Goal: Task Accomplishment & Management: Manage account settings

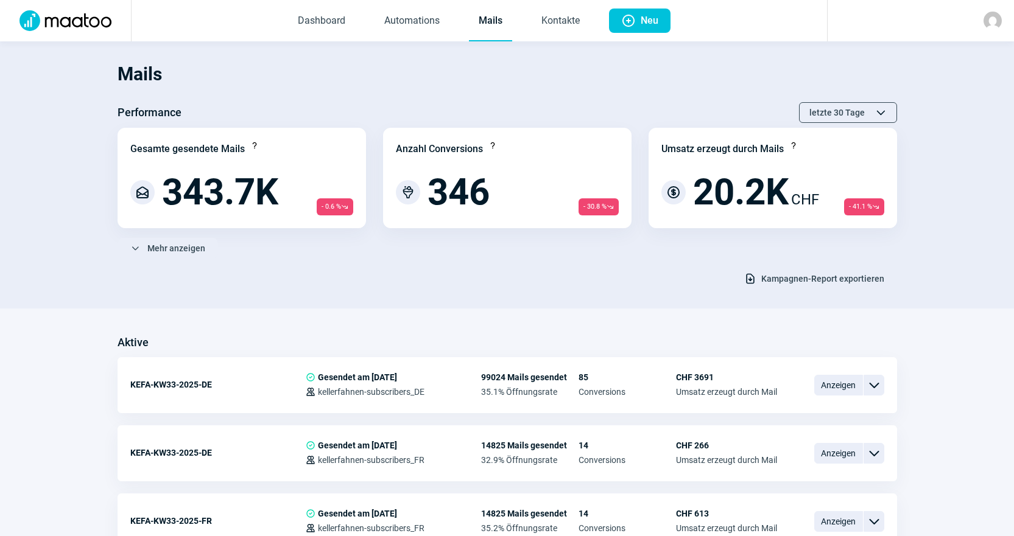
click at [485, 17] on link "Mails" at bounding box center [490, 21] width 43 height 40
click at [541, 53] on section "Mails Performance letzte 30 Tage ChevronUp icon ChevronDown icon Gesamte gesend…" at bounding box center [507, 174] width 1014 height 267
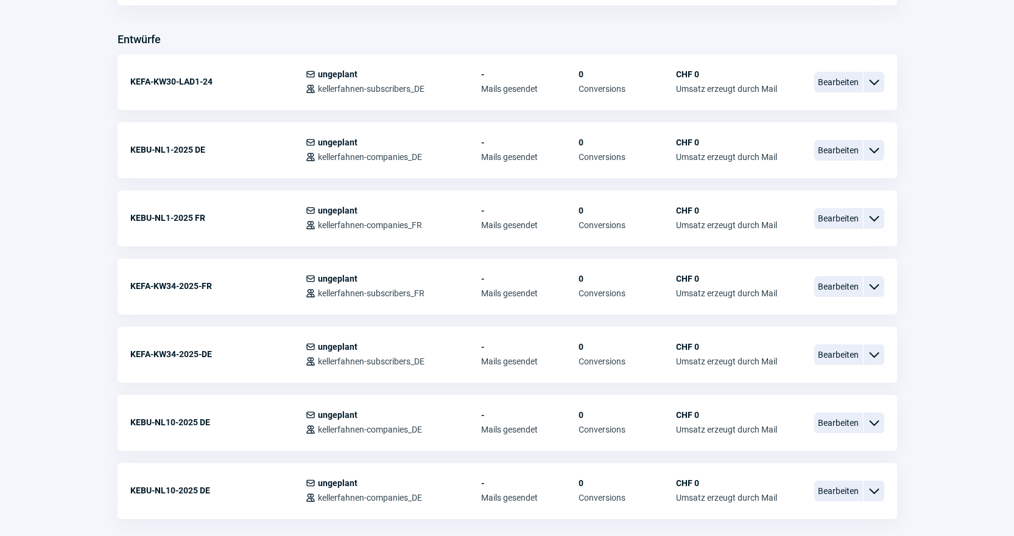
scroll to position [548, 0]
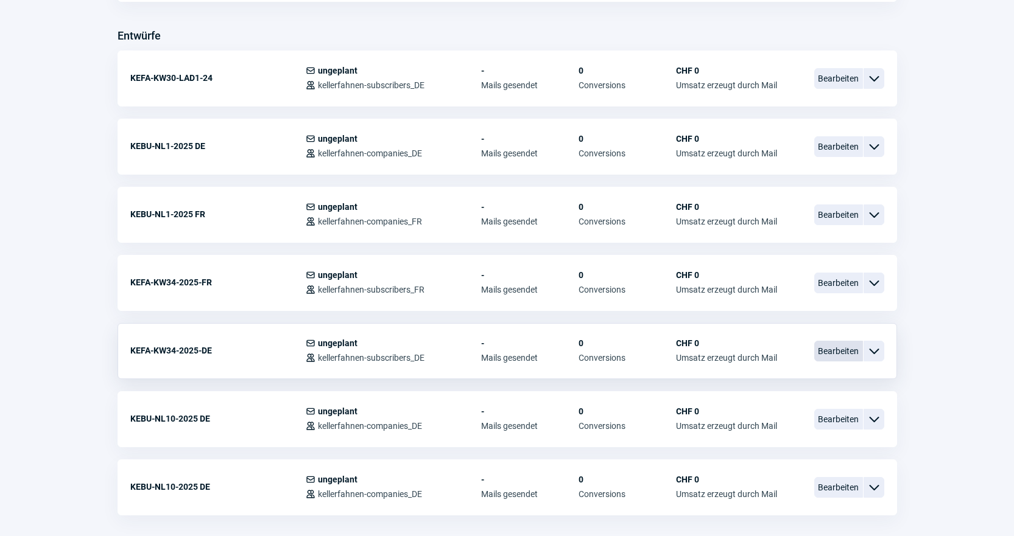
click at [846, 346] on span "Bearbeiten" at bounding box center [838, 351] width 49 height 21
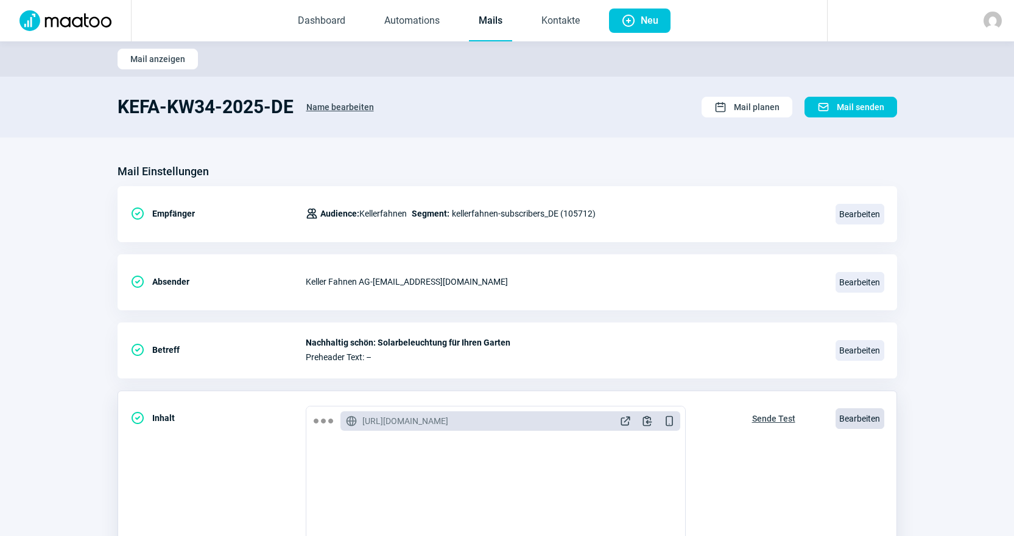
click at [859, 415] on span "Bearbeiten" at bounding box center [859, 419] width 49 height 21
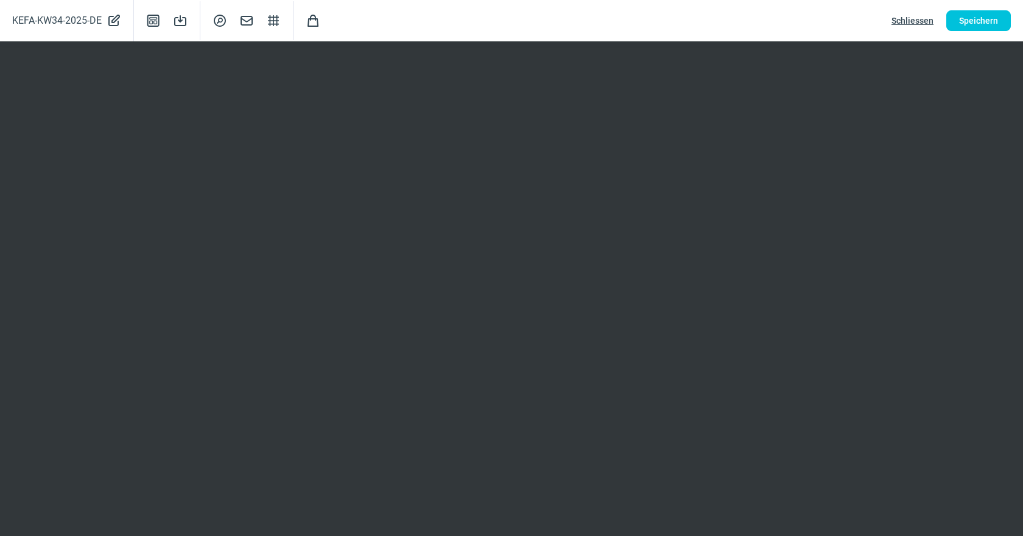
click at [981, 9] on div "KEFA-KW34-2025-DE PencilAlt icon Template icon Save icon SearchCircle icon Mail…" at bounding box center [511, 20] width 1023 height 41
click at [981, 22] on span "Speichern" at bounding box center [978, 20] width 39 height 19
click at [980, 27] on span "Speichern" at bounding box center [978, 20] width 39 height 19
click at [917, 15] on span "Schliessen" at bounding box center [913, 20] width 42 height 19
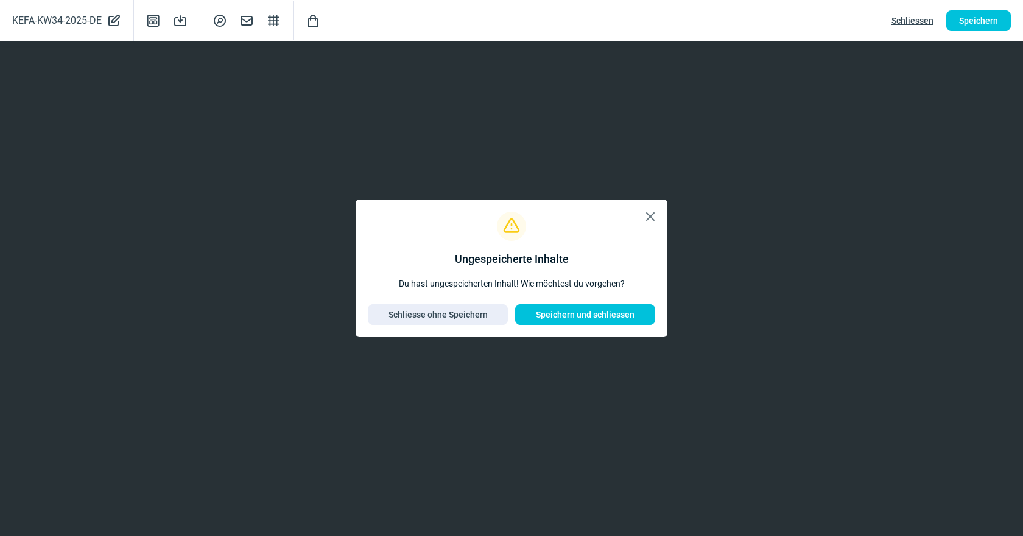
click at [652, 218] on span "X icon" at bounding box center [650, 216] width 15 height 15
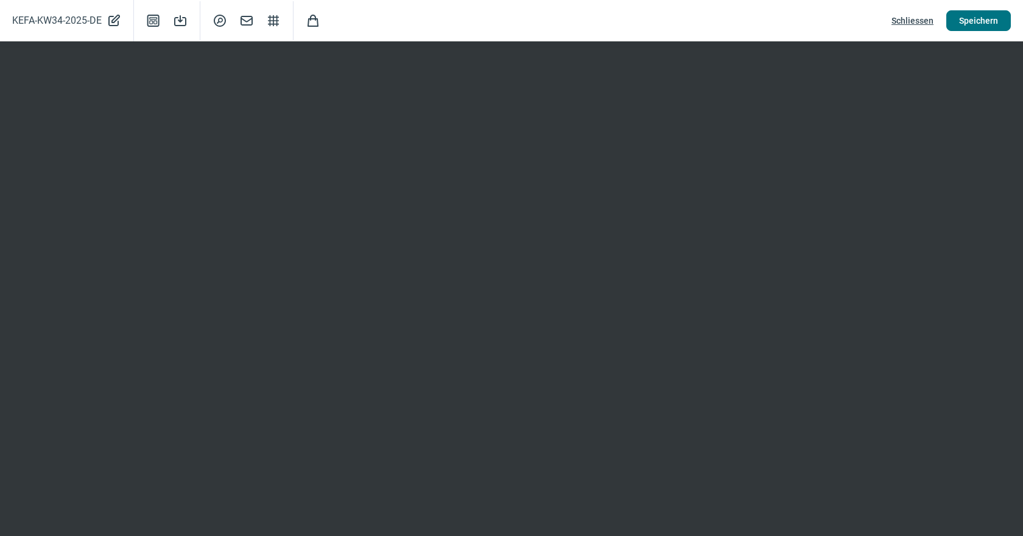
click at [988, 27] on span "Speichern" at bounding box center [978, 20] width 39 height 19
click at [979, 19] on span "Speichern" at bounding box center [978, 20] width 39 height 19
click at [917, 24] on span "Schliessen" at bounding box center [913, 20] width 42 height 19
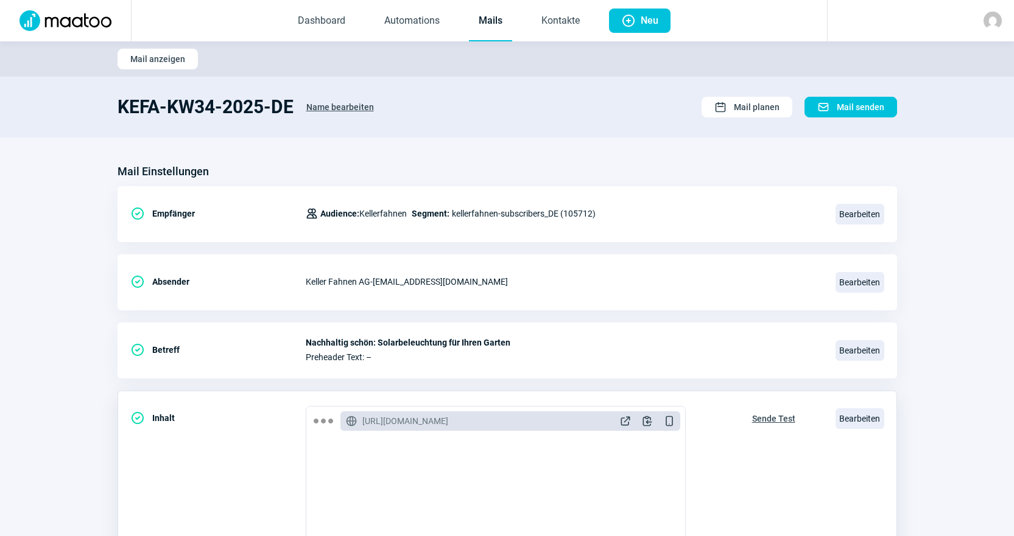
click at [770, 418] on span "Sende Test" at bounding box center [773, 418] width 43 height 19
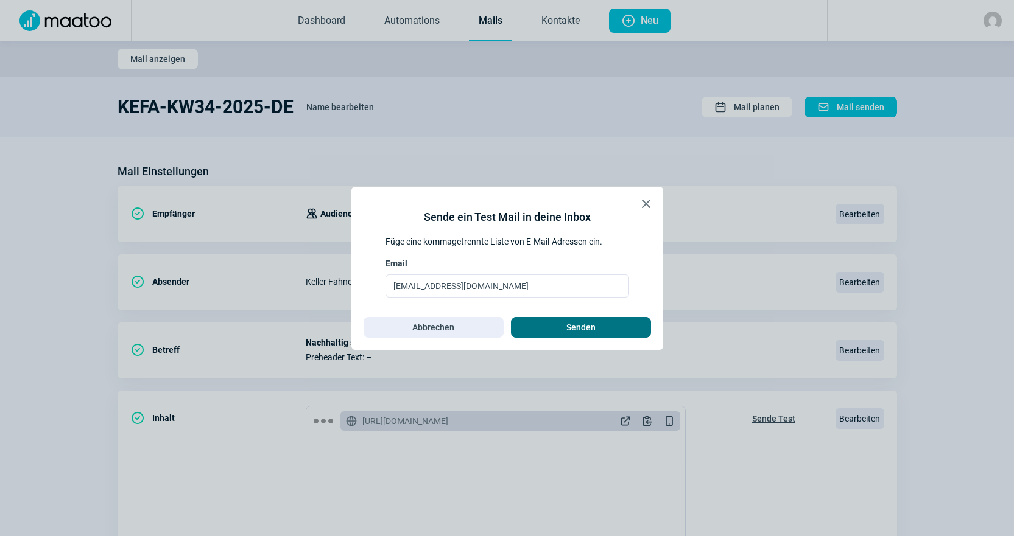
click at [555, 326] on span "Senden" at bounding box center [581, 327] width 114 height 19
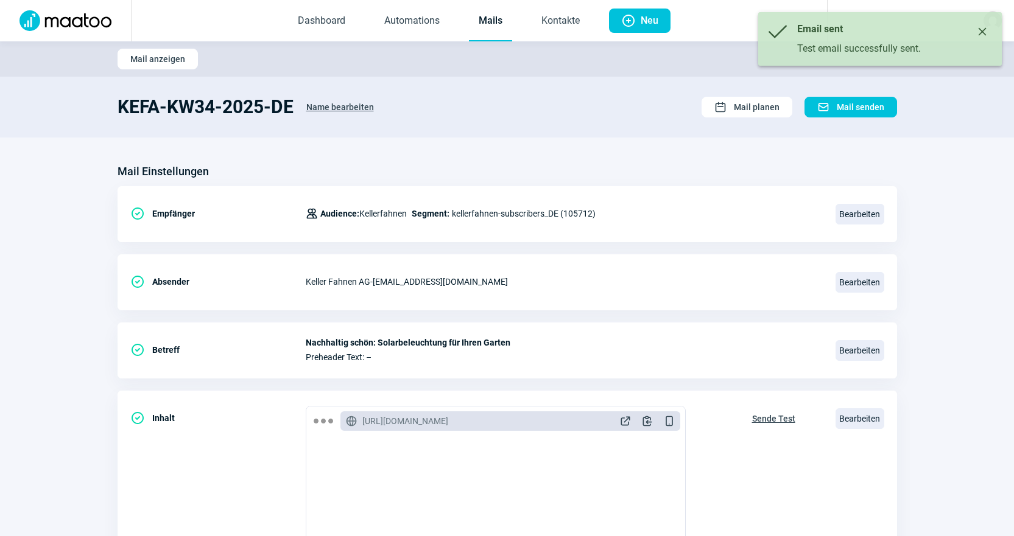
click at [490, 10] on link "Mails" at bounding box center [490, 21] width 43 height 40
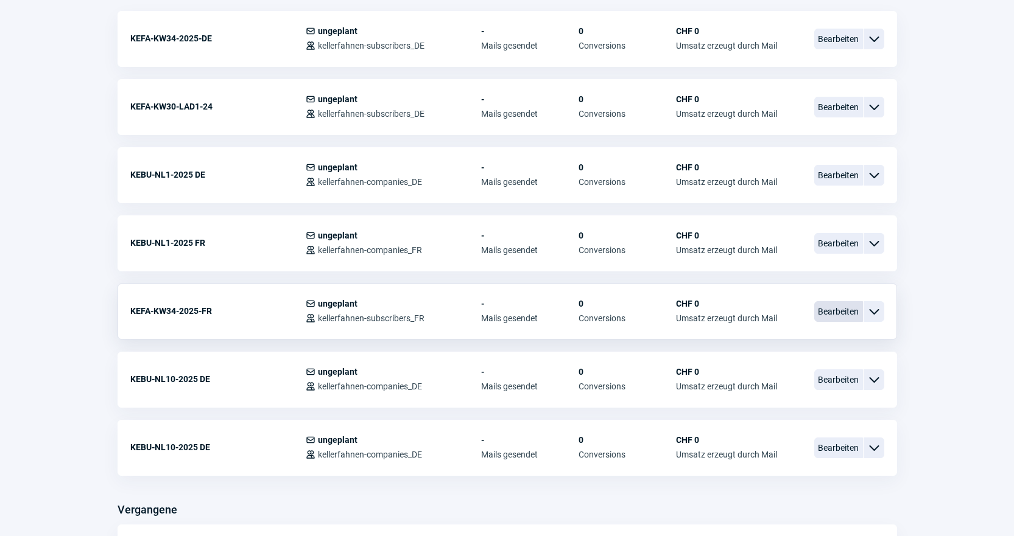
scroll to position [609, 0]
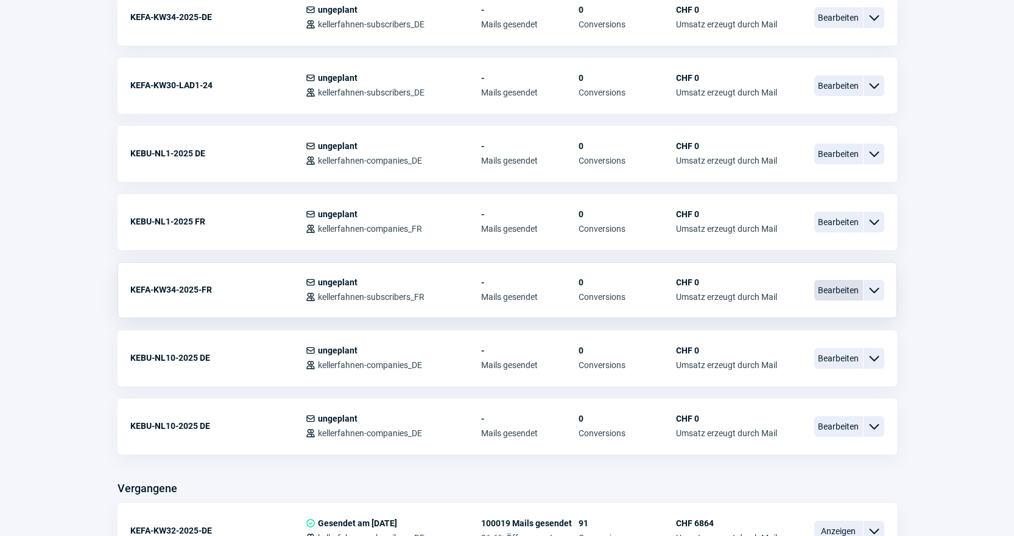
click at [837, 288] on span "Bearbeiten" at bounding box center [838, 290] width 49 height 21
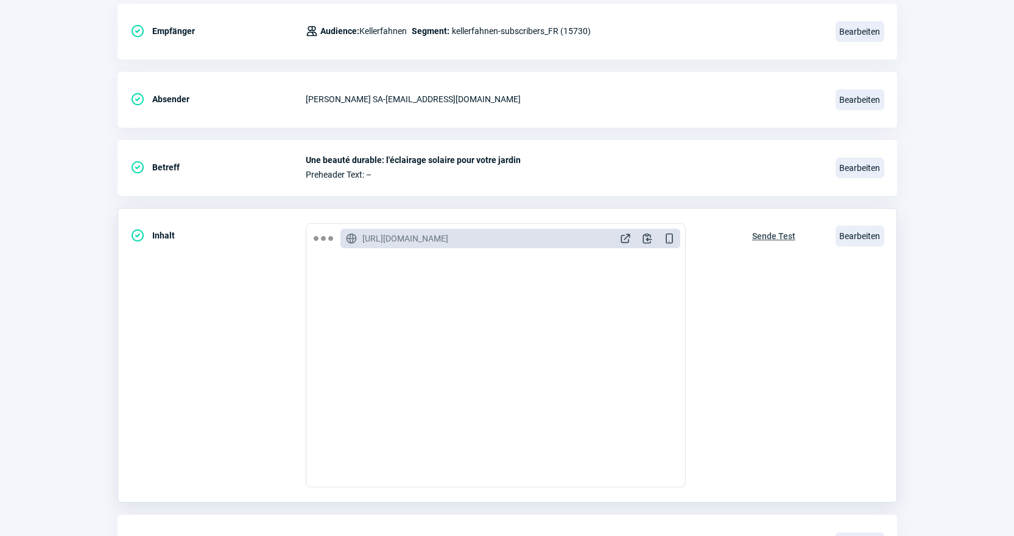
scroll to position [183, 0]
click at [871, 237] on span "Bearbeiten" at bounding box center [859, 236] width 49 height 21
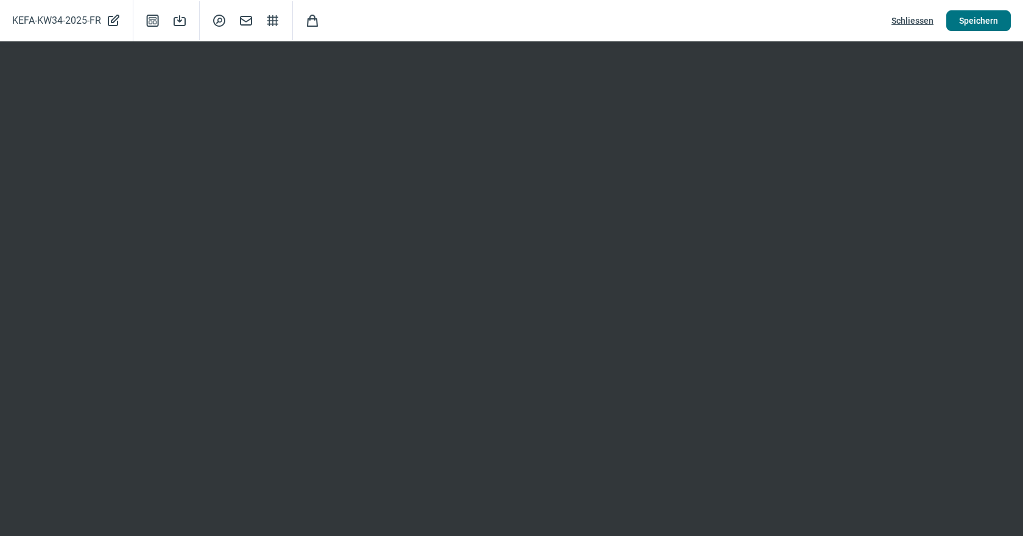
click at [973, 24] on span "Speichern" at bounding box center [978, 20] width 39 height 19
click at [916, 11] on span "Schliessen" at bounding box center [913, 20] width 42 height 19
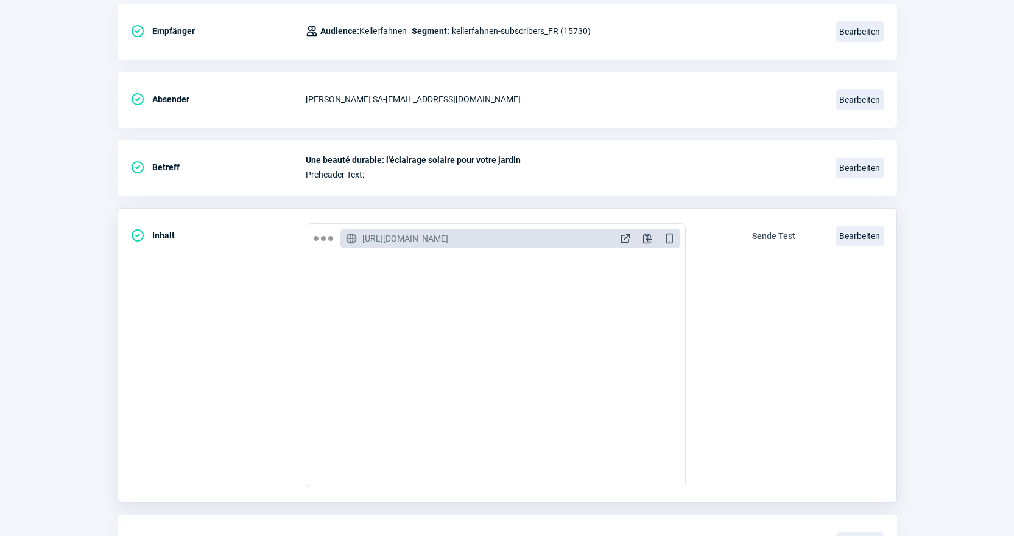
click at [771, 234] on span "Sende Test" at bounding box center [773, 236] width 43 height 19
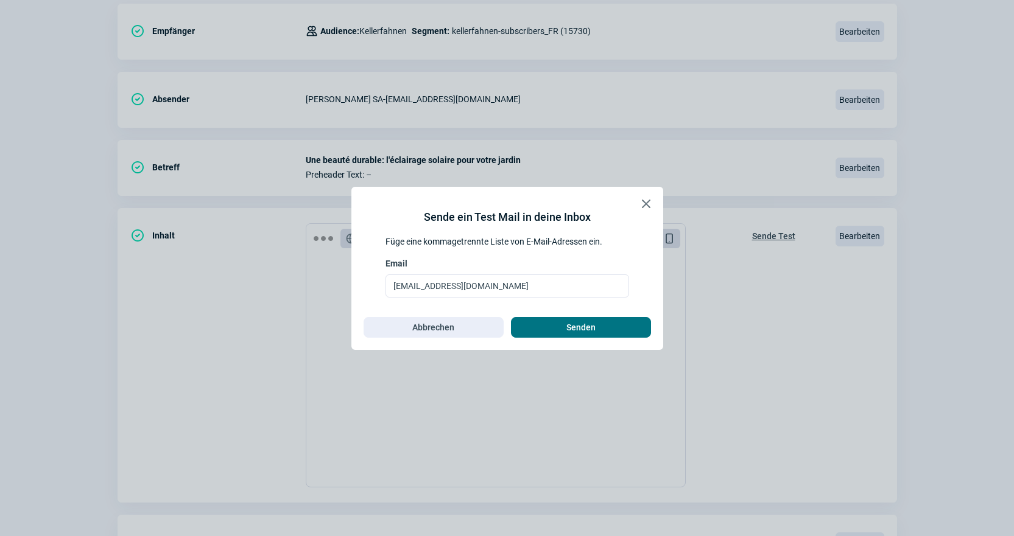
click at [573, 328] on span "Senden" at bounding box center [580, 327] width 29 height 19
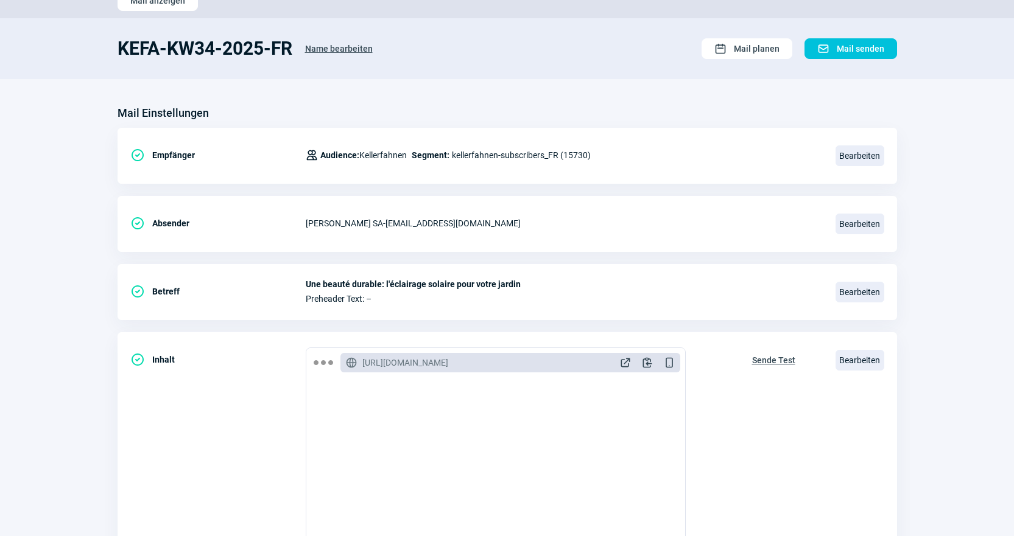
scroll to position [0, 0]
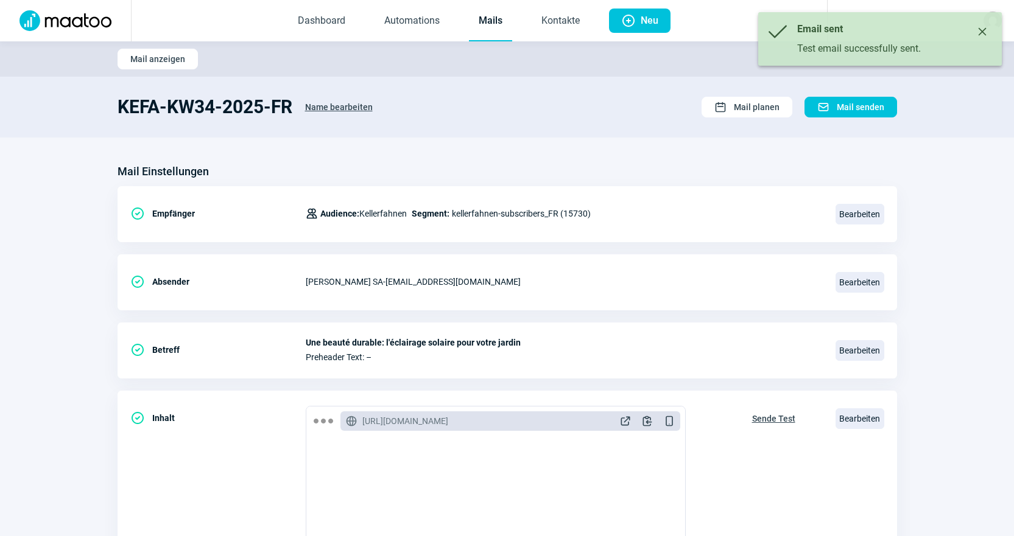
click at [503, 17] on link "Mails" at bounding box center [490, 21] width 43 height 40
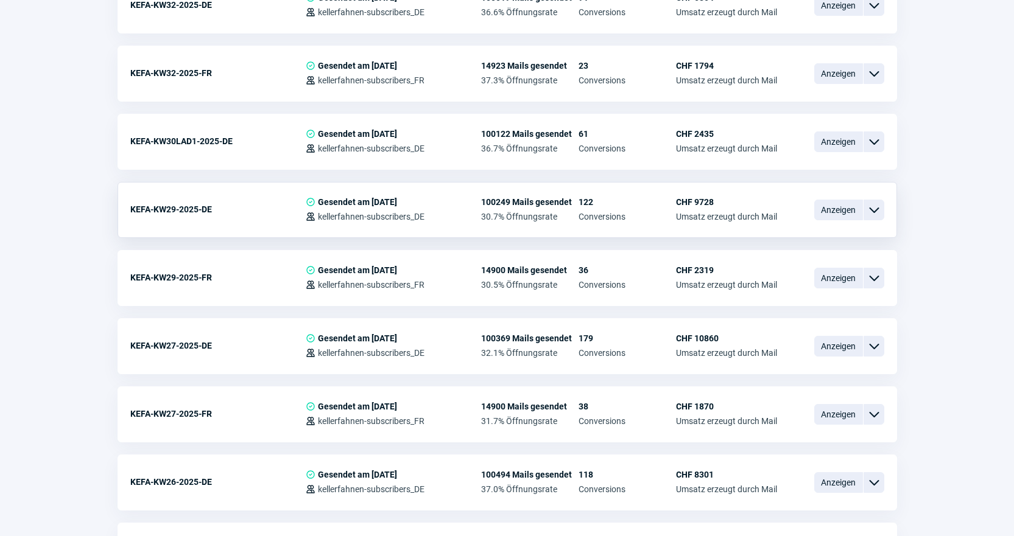
scroll to position [1157, 0]
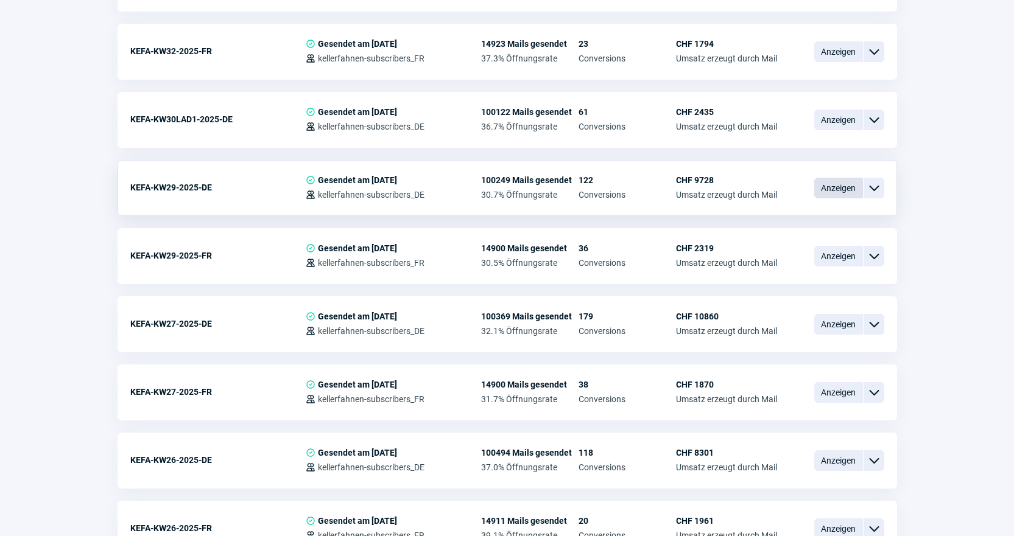
click at [850, 197] on span "Anzeigen" at bounding box center [838, 188] width 49 height 21
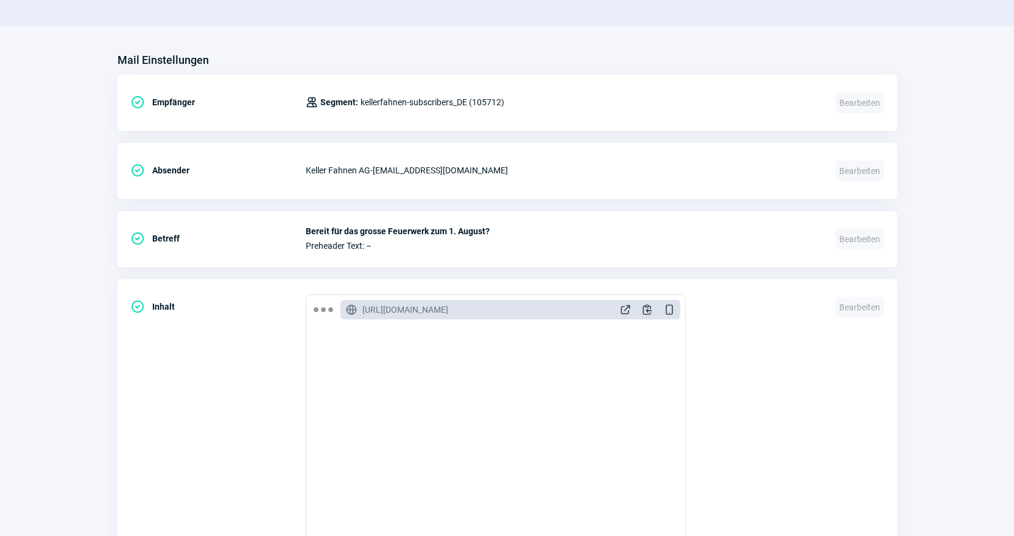
scroll to position [609, 0]
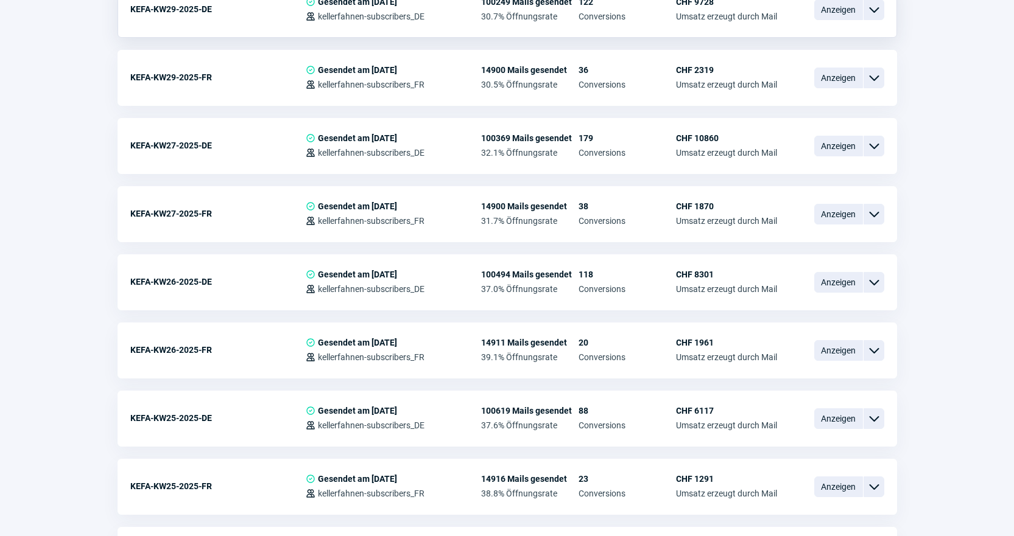
scroll to position [1340, 0]
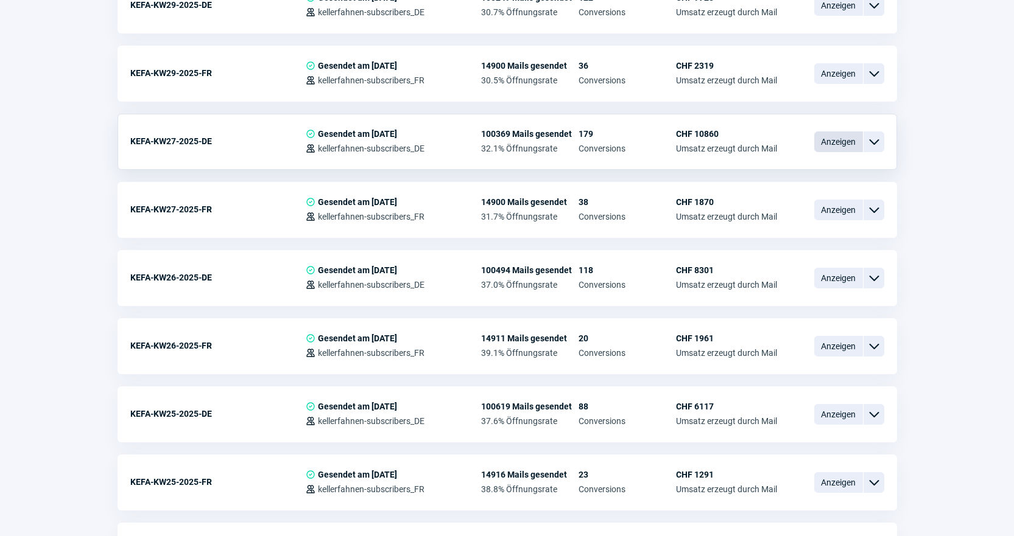
click at [830, 142] on span "Anzeigen" at bounding box center [838, 142] width 49 height 21
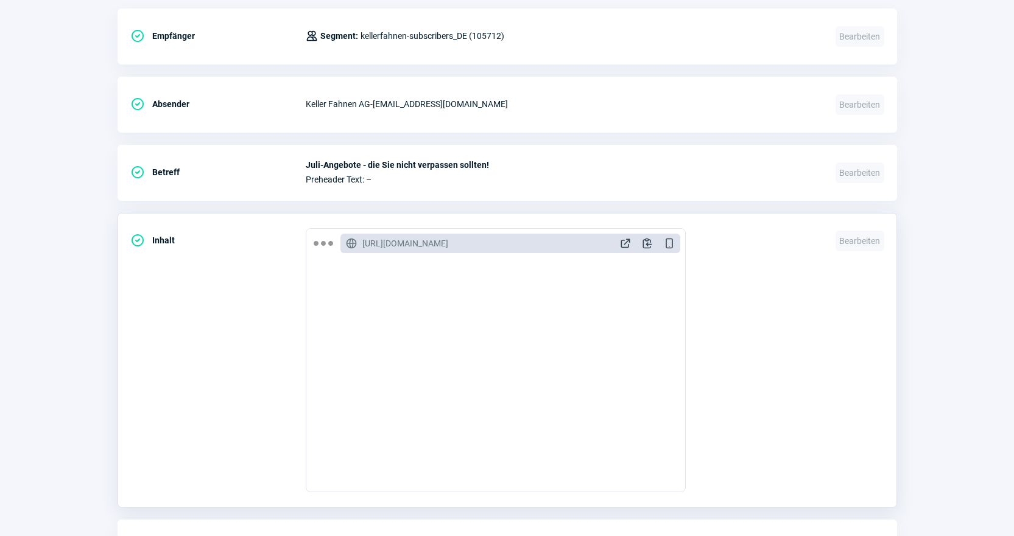
scroll to position [1803, 0]
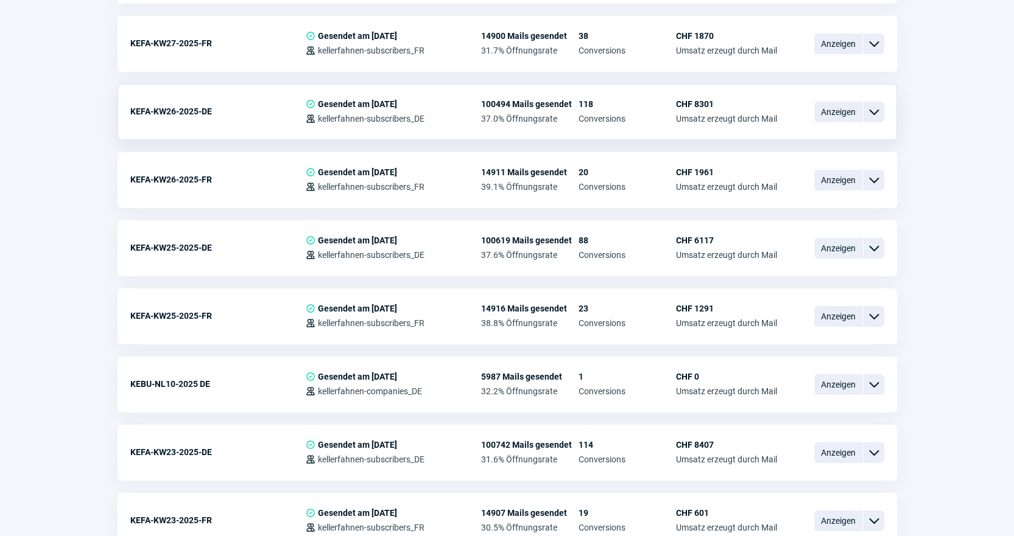
scroll to position [1522, 0]
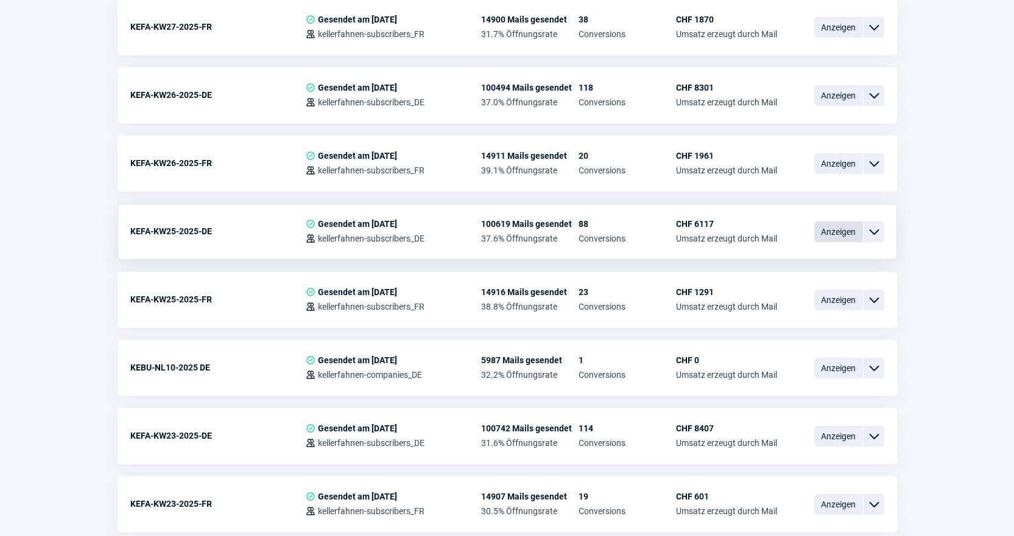
click at [835, 227] on span "Anzeigen" at bounding box center [838, 232] width 49 height 21
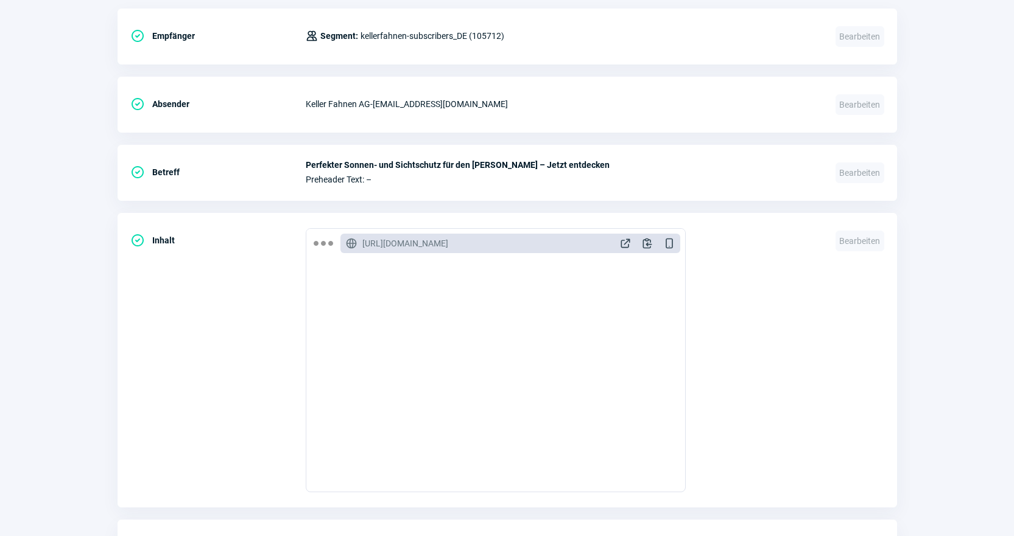
scroll to position [1522, 0]
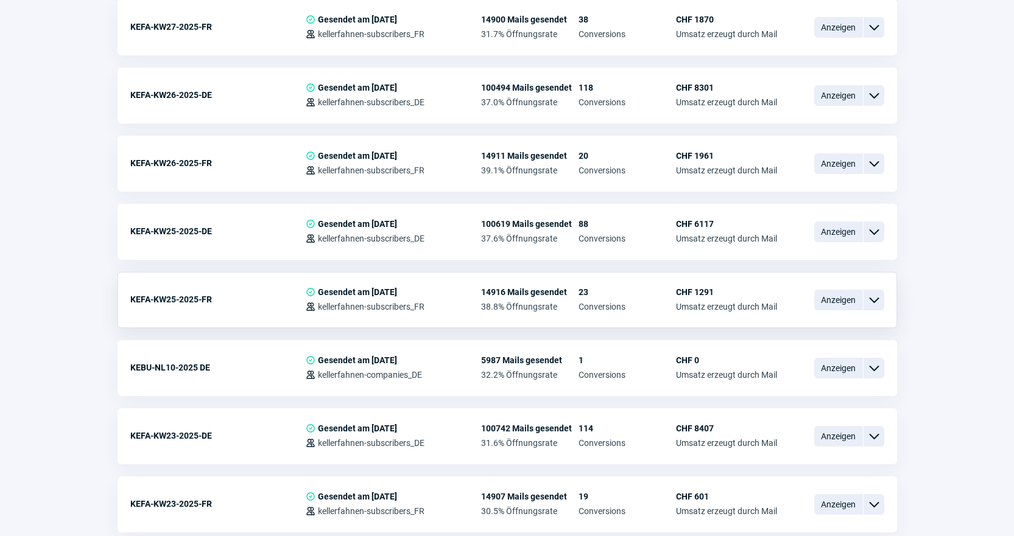
scroll to position [1583, 0]
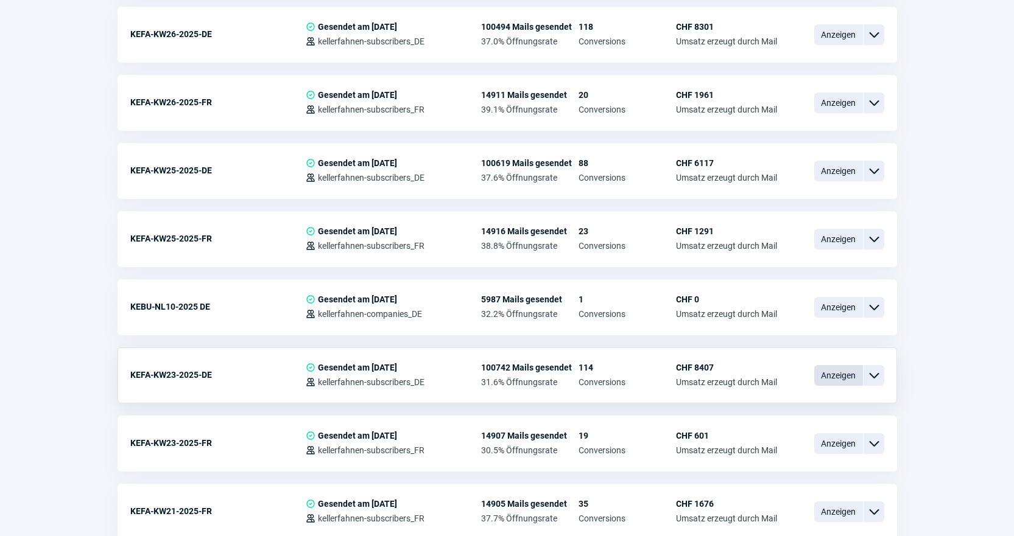
click at [832, 377] on span "Anzeigen" at bounding box center [838, 375] width 49 height 21
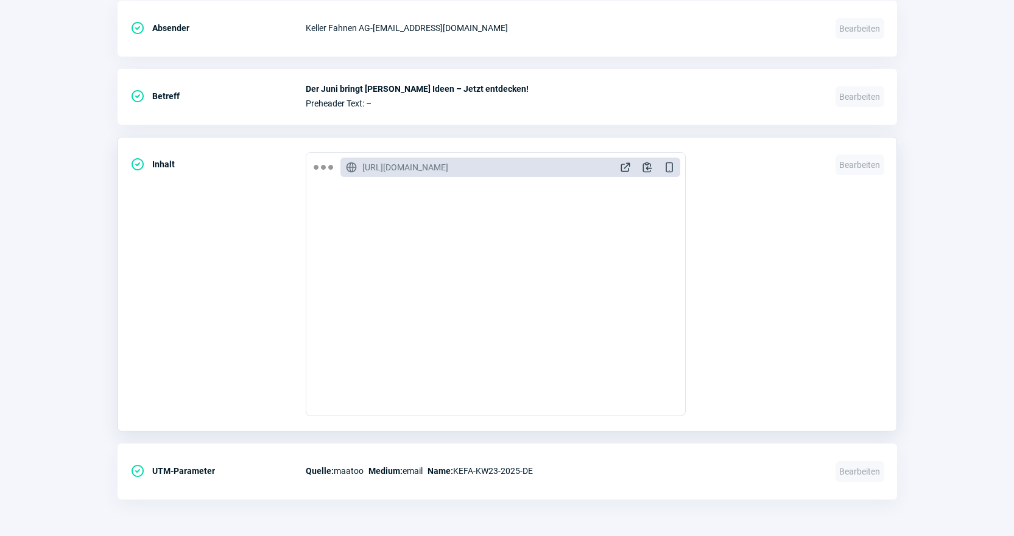
scroll to position [1766, 0]
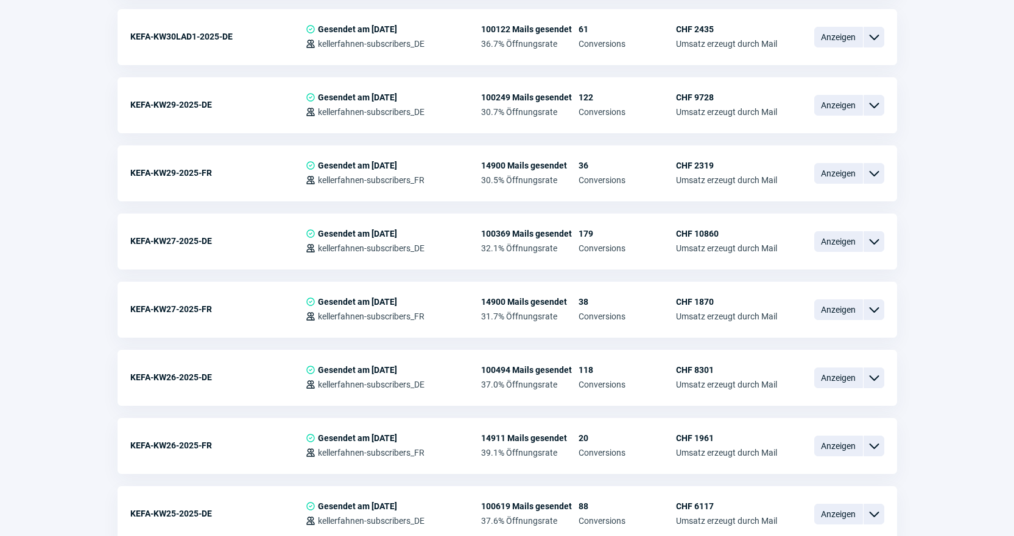
scroll to position [1218, 0]
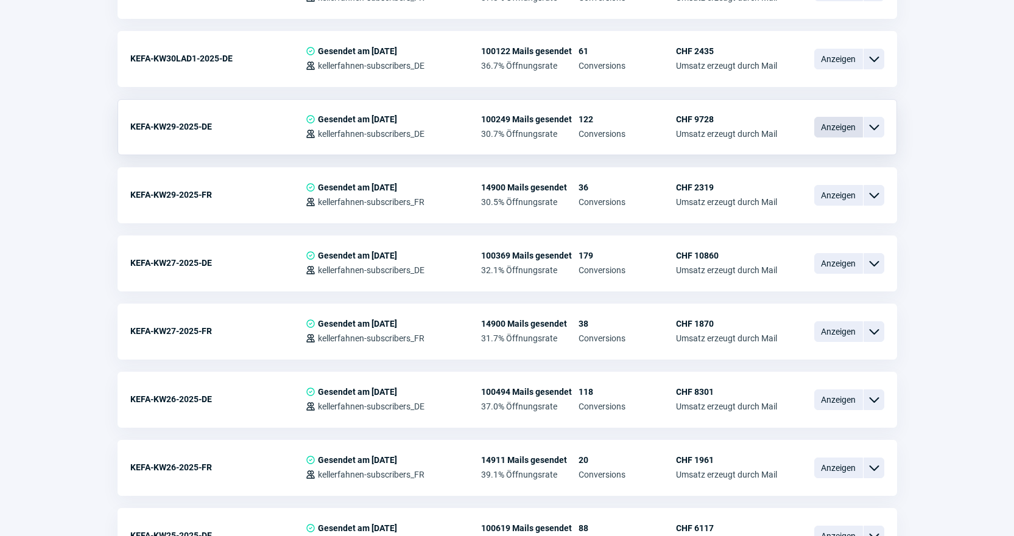
click at [825, 132] on span "Anzeigen" at bounding box center [838, 127] width 49 height 21
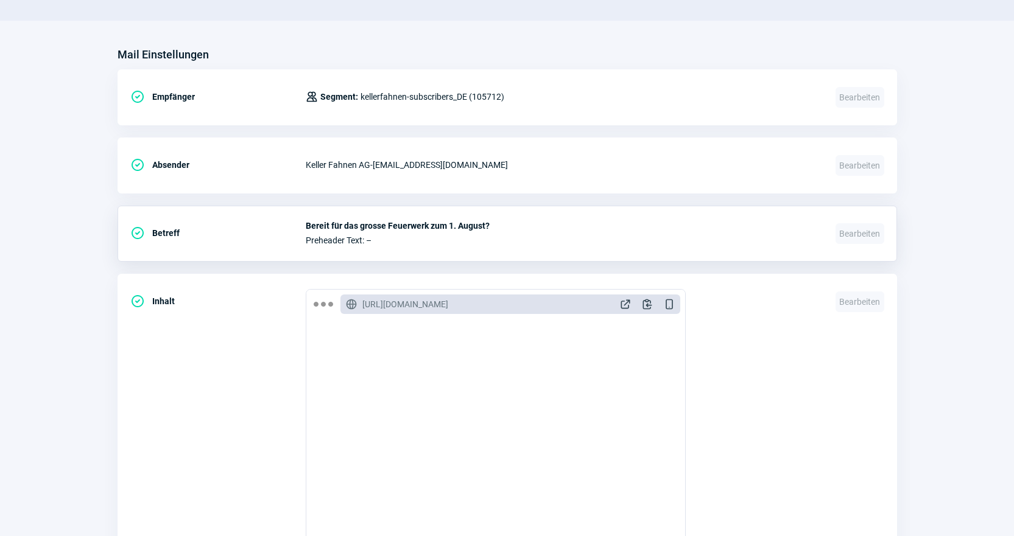
scroll to position [183, 0]
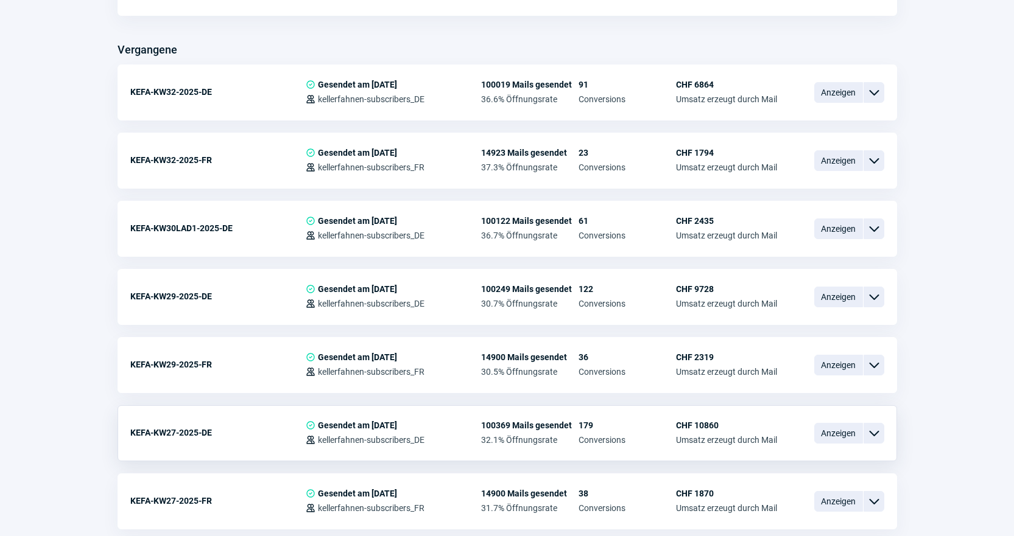
scroll to position [1035, 0]
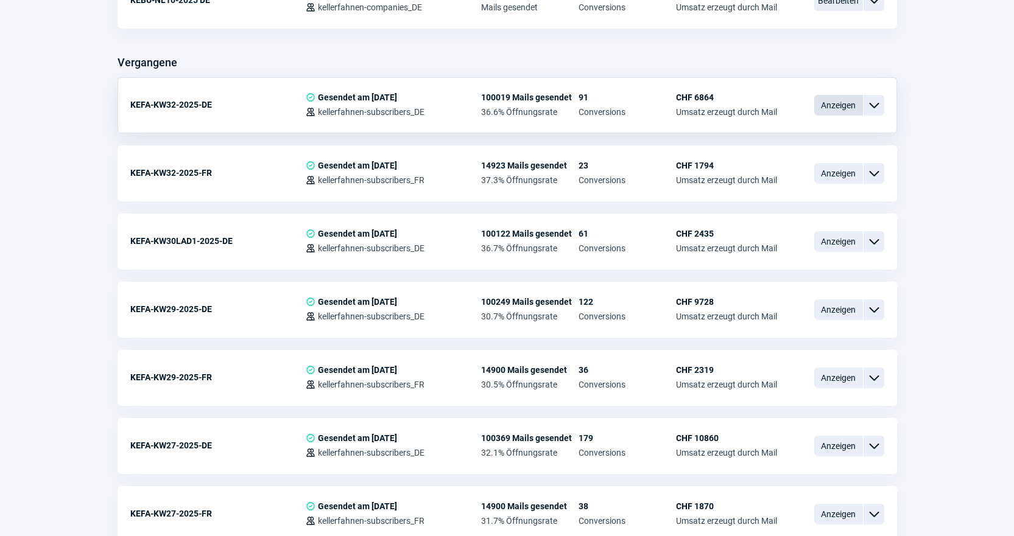
click at [856, 110] on span "Anzeigen" at bounding box center [838, 105] width 49 height 21
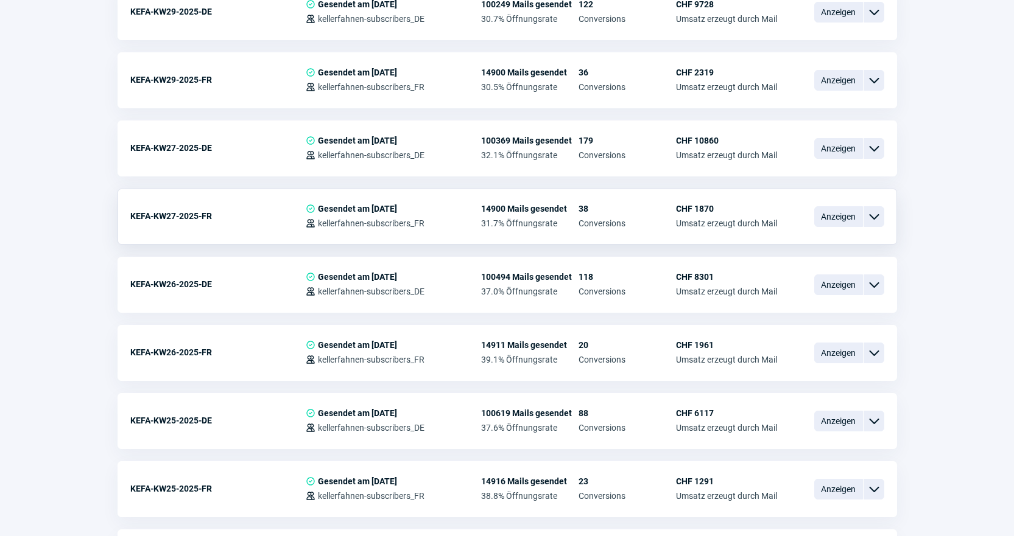
scroll to position [1340, 0]
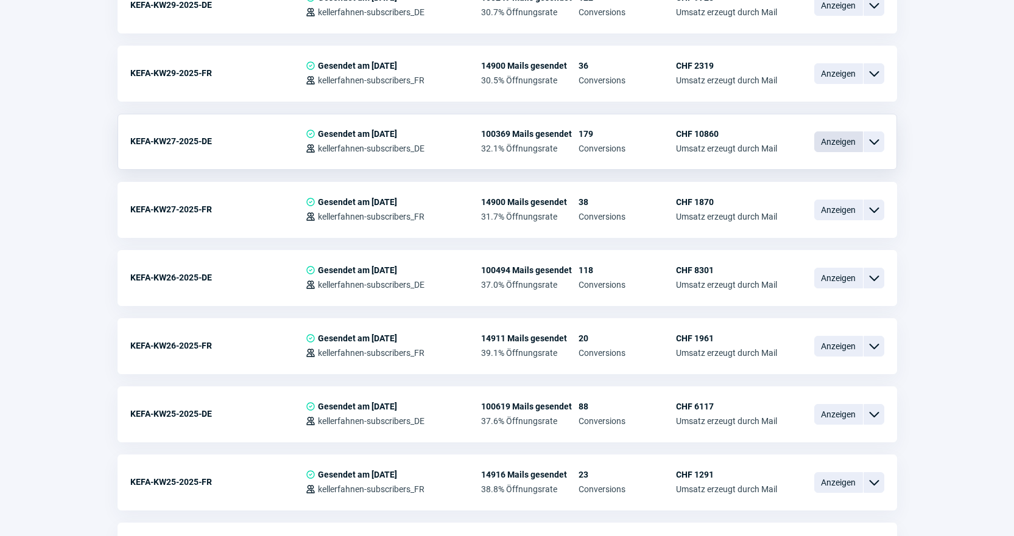
click at [837, 142] on span "Anzeigen" at bounding box center [838, 142] width 49 height 21
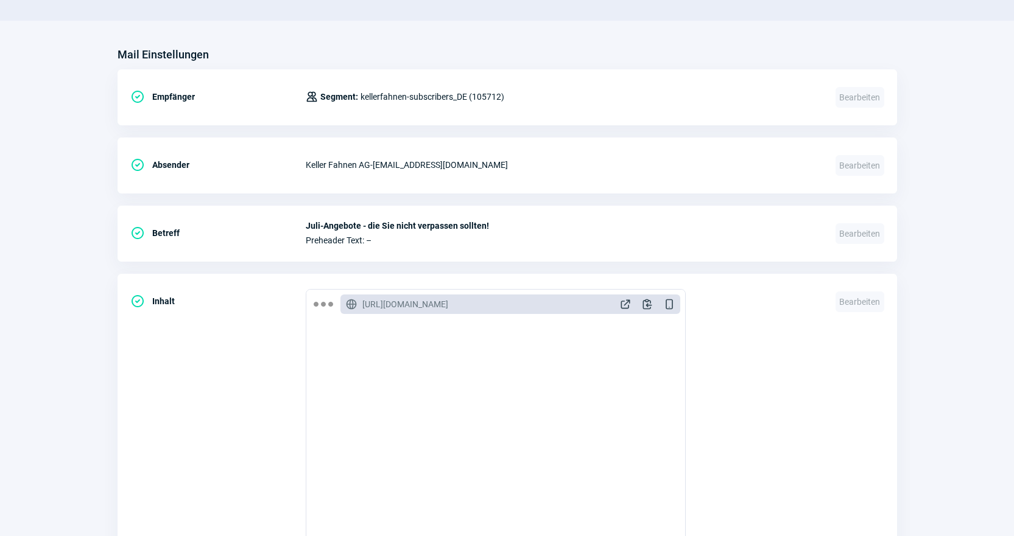
scroll to position [1583, 0]
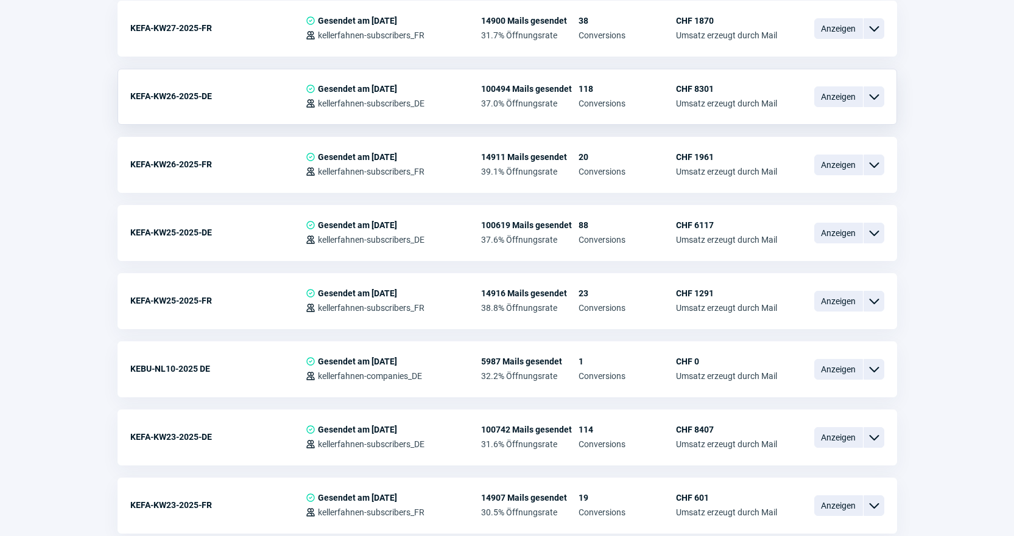
scroll to position [1522, 0]
click at [859, 230] on span "Anzeigen" at bounding box center [838, 232] width 49 height 21
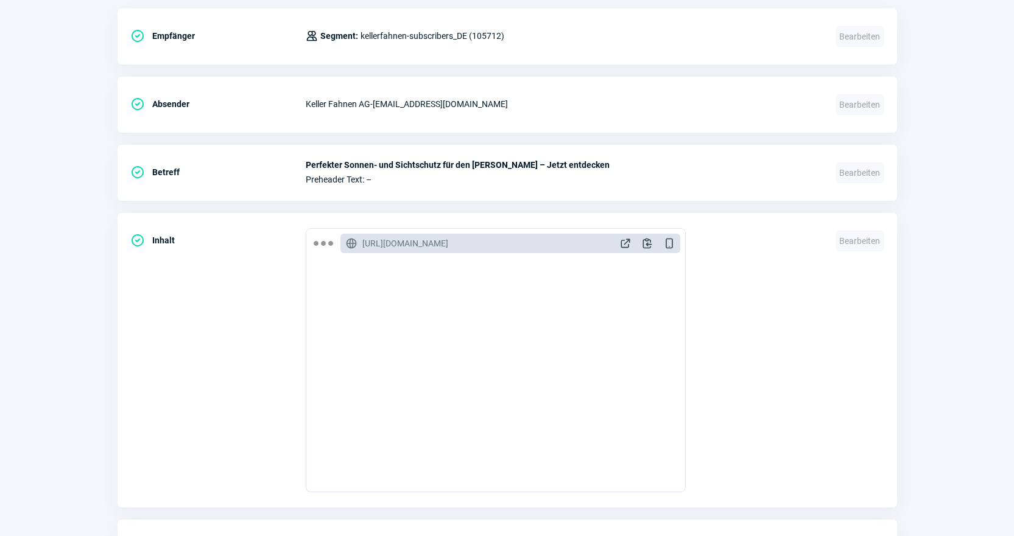
scroll to position [1522, 0]
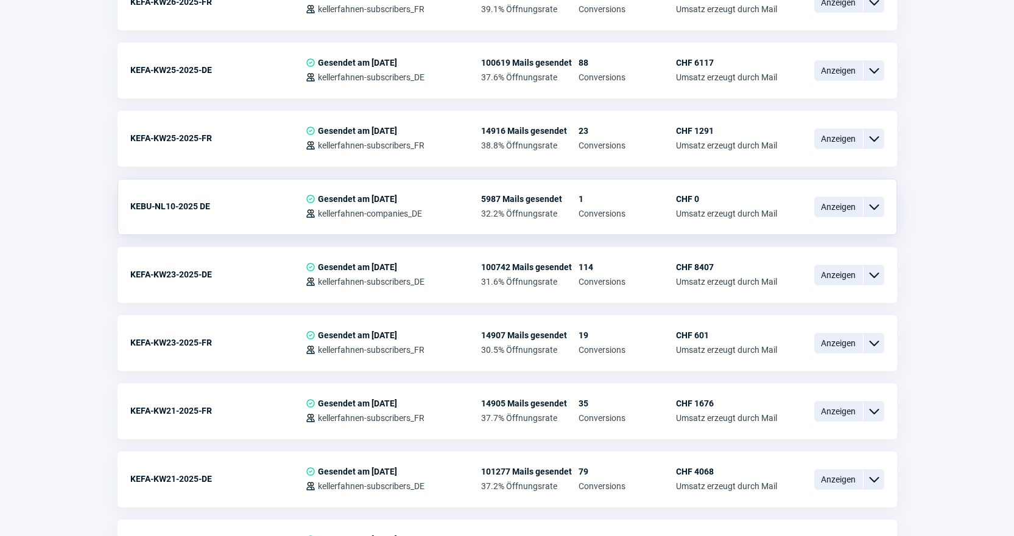
scroll to position [1705, 0]
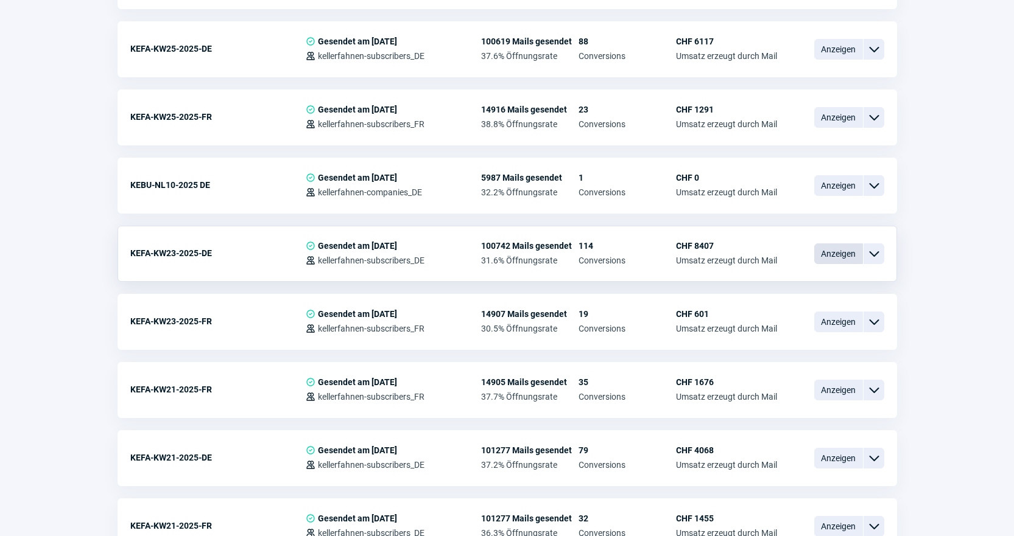
click at [841, 253] on span "Anzeigen" at bounding box center [838, 254] width 49 height 21
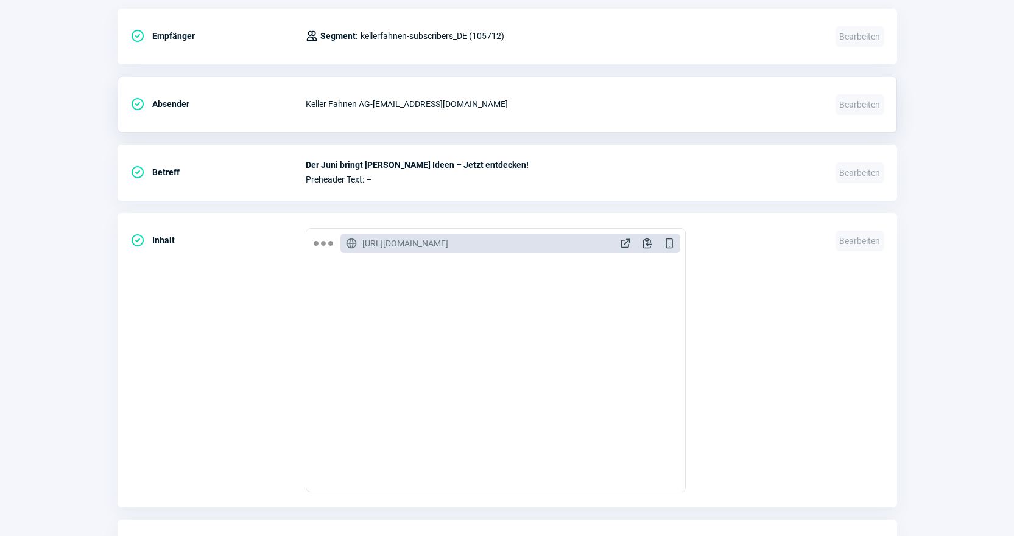
scroll to position [913, 0]
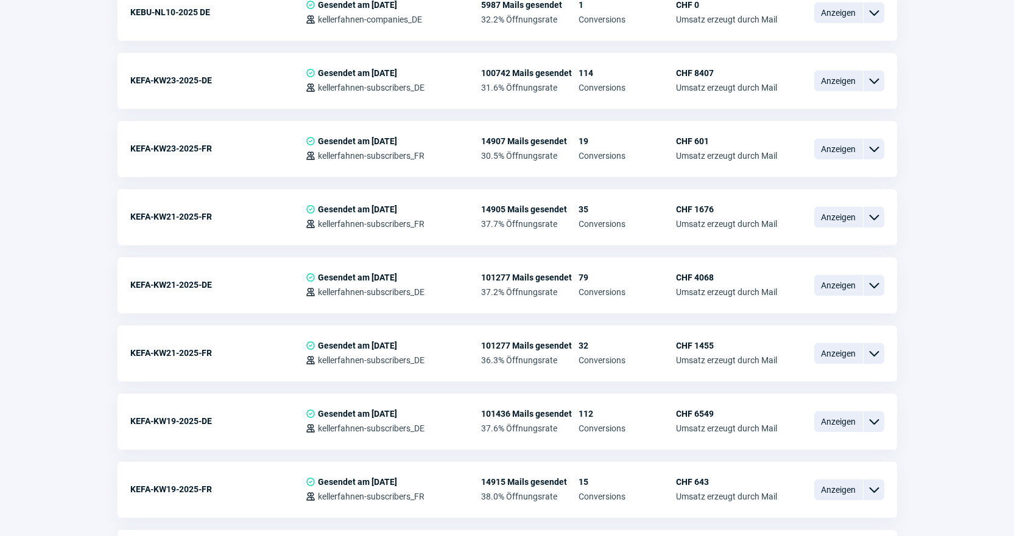
scroll to position [1888, 0]
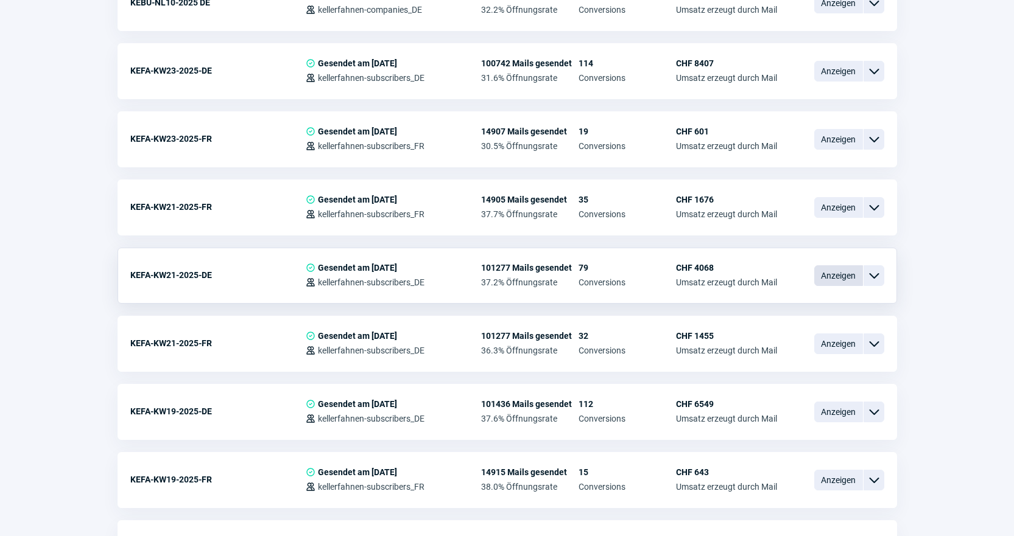
click at [831, 281] on span "Anzeigen" at bounding box center [838, 276] width 49 height 21
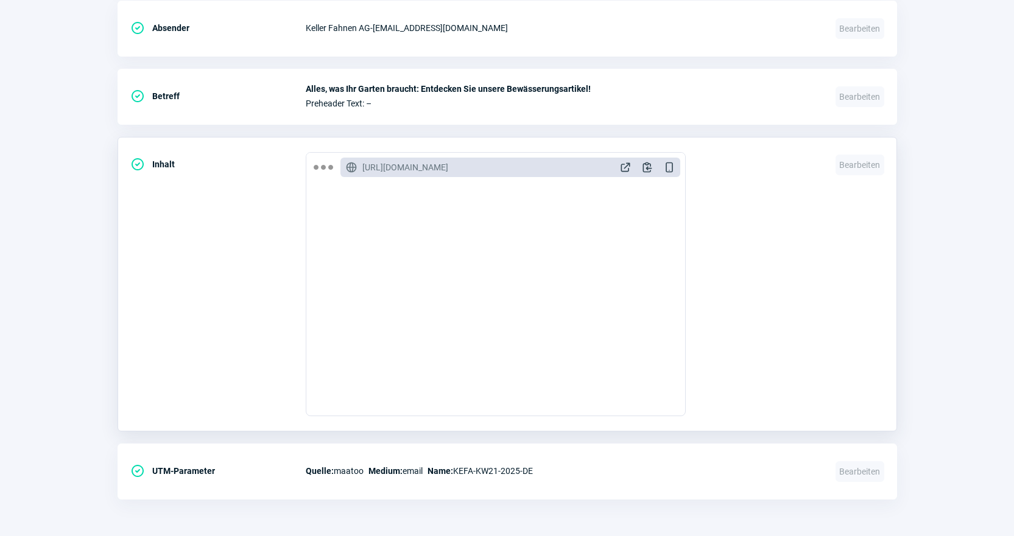
scroll to position [487, 0]
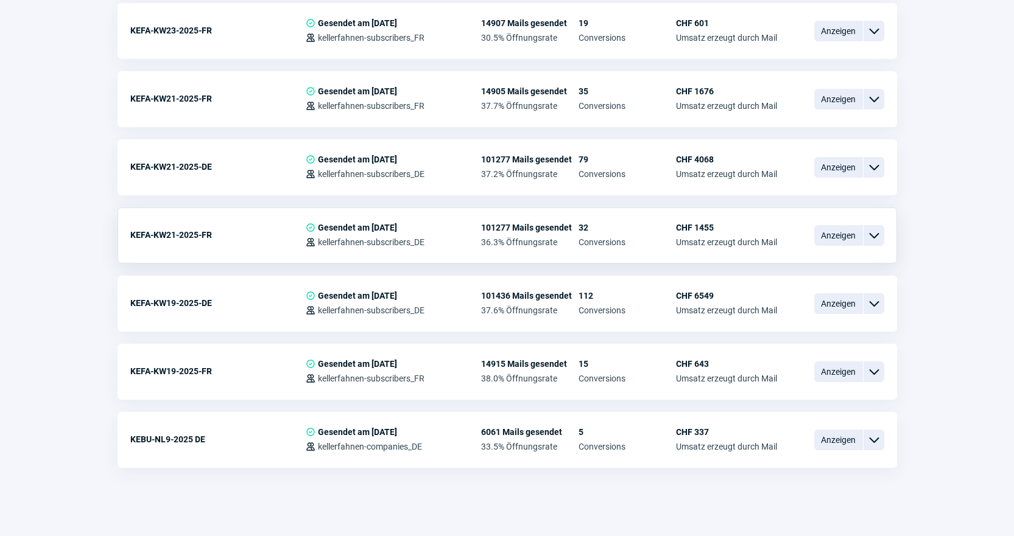
scroll to position [1999, 0]
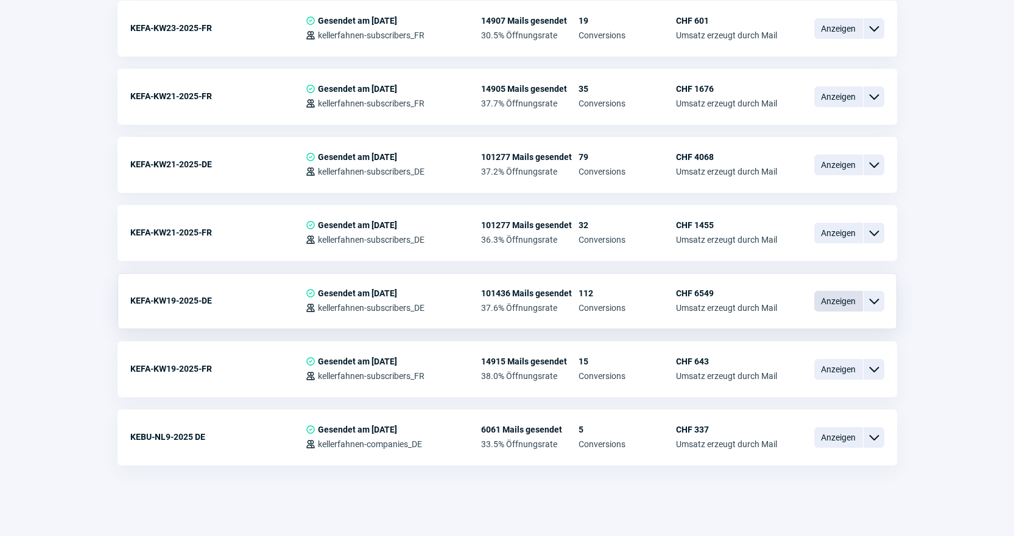
click at [835, 308] on span "Anzeigen" at bounding box center [838, 301] width 49 height 21
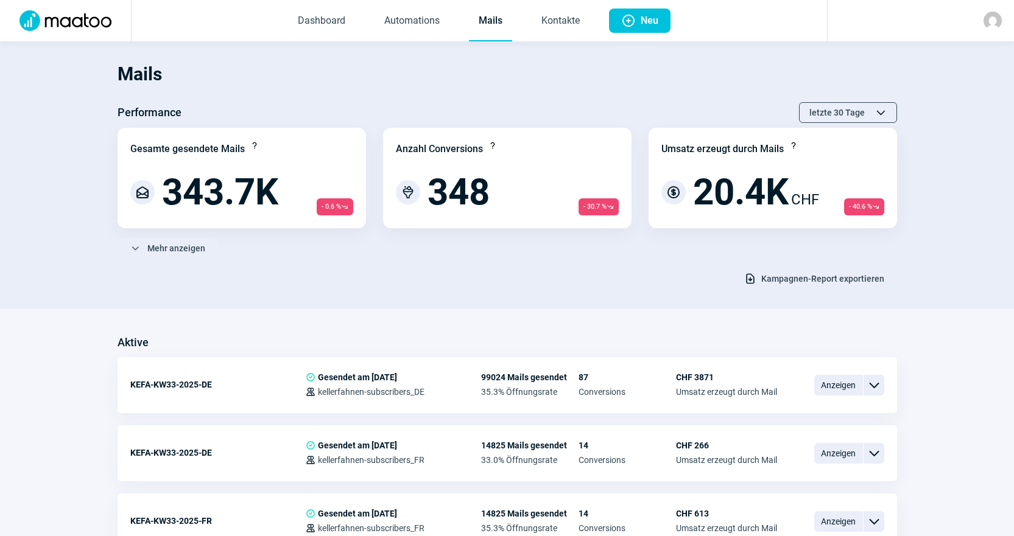
click at [558, 250] on div "ChevronDown icon Mehr anzeigen" at bounding box center [507, 248] width 779 height 21
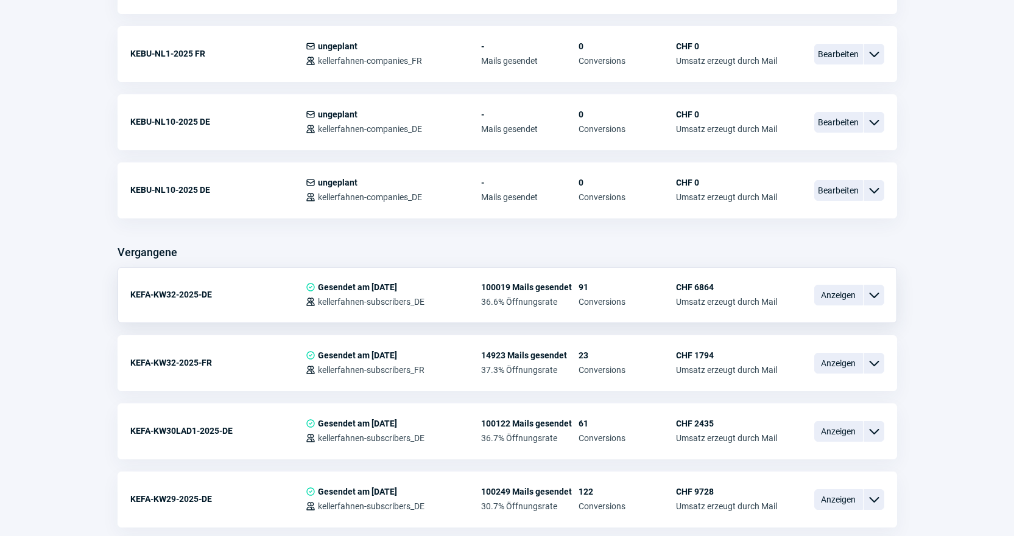
scroll to position [853, 0]
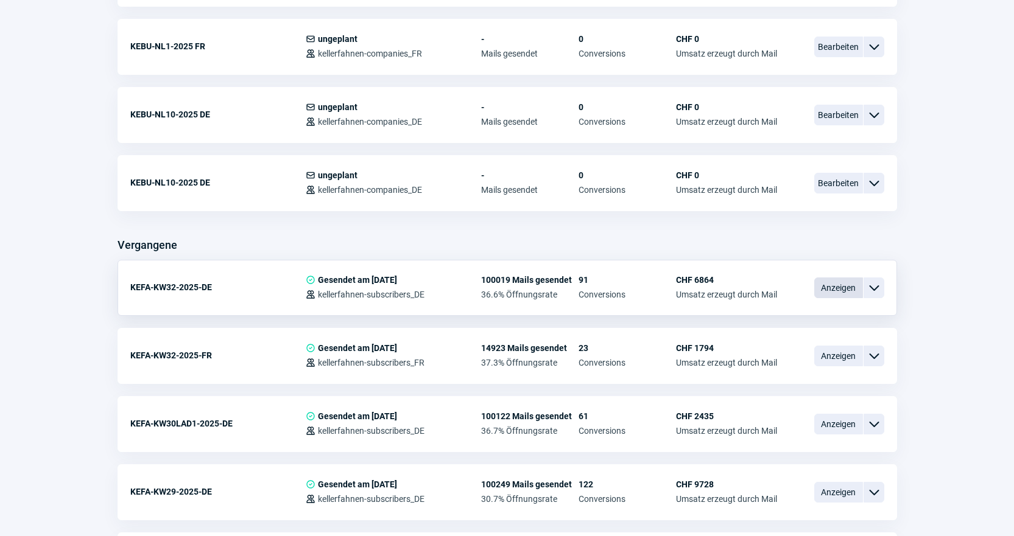
click at [835, 287] on span "Anzeigen" at bounding box center [838, 288] width 49 height 21
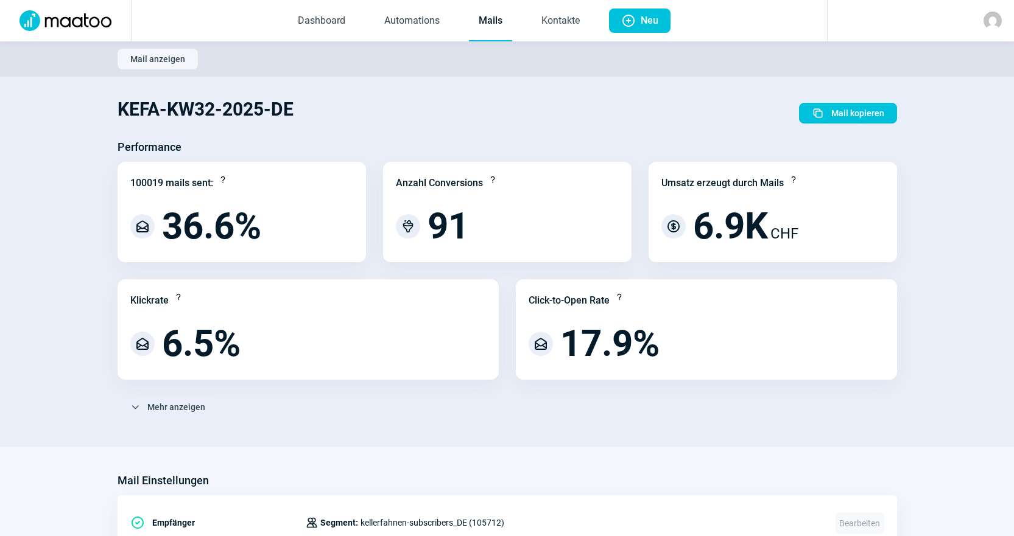
drag, startPoint x: 487, startPoint y: 26, endPoint x: 497, endPoint y: 29, distance: 10.8
click at [487, 26] on link "Mails" at bounding box center [490, 21] width 43 height 40
